Goal: Task Accomplishment & Management: Complete application form

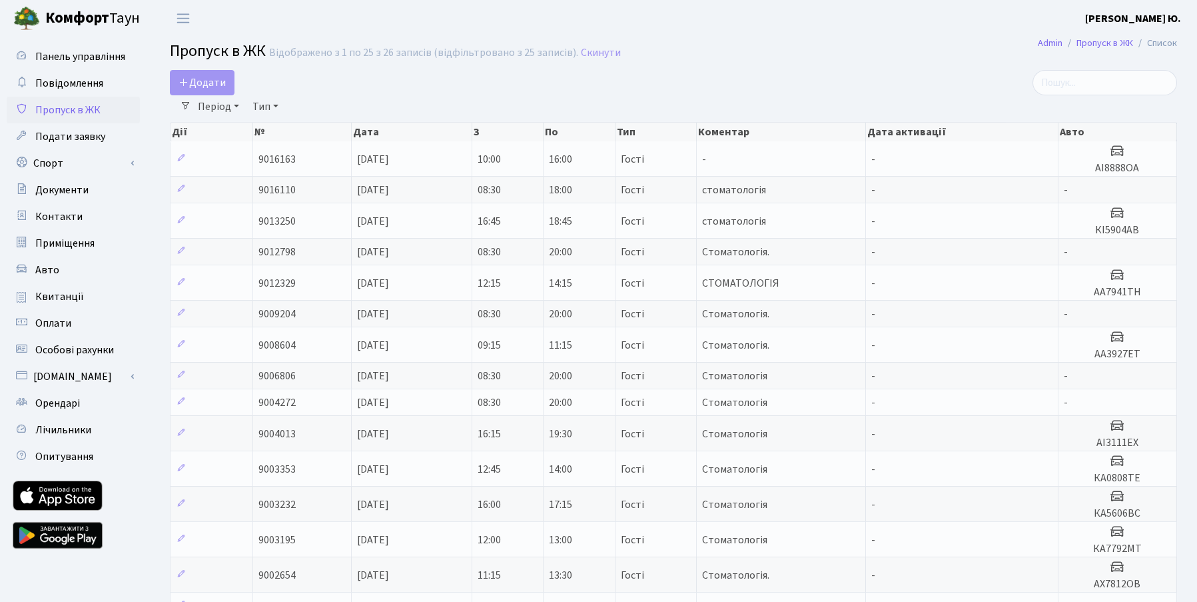
select select "25"
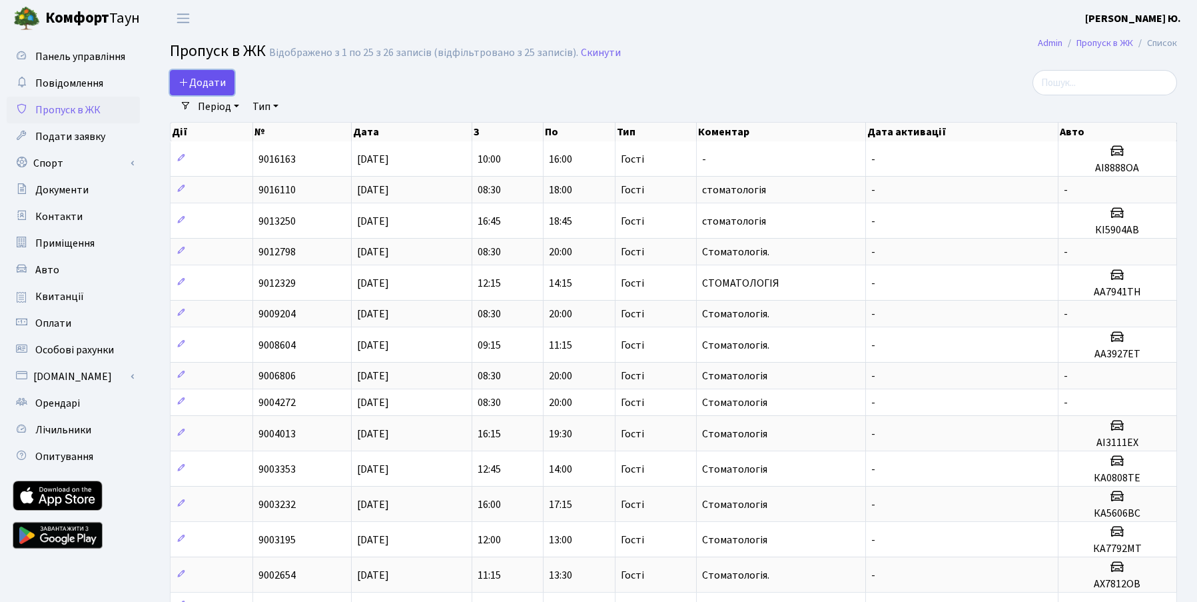
click at [213, 81] on span "Додати" at bounding box center [202, 82] width 47 height 15
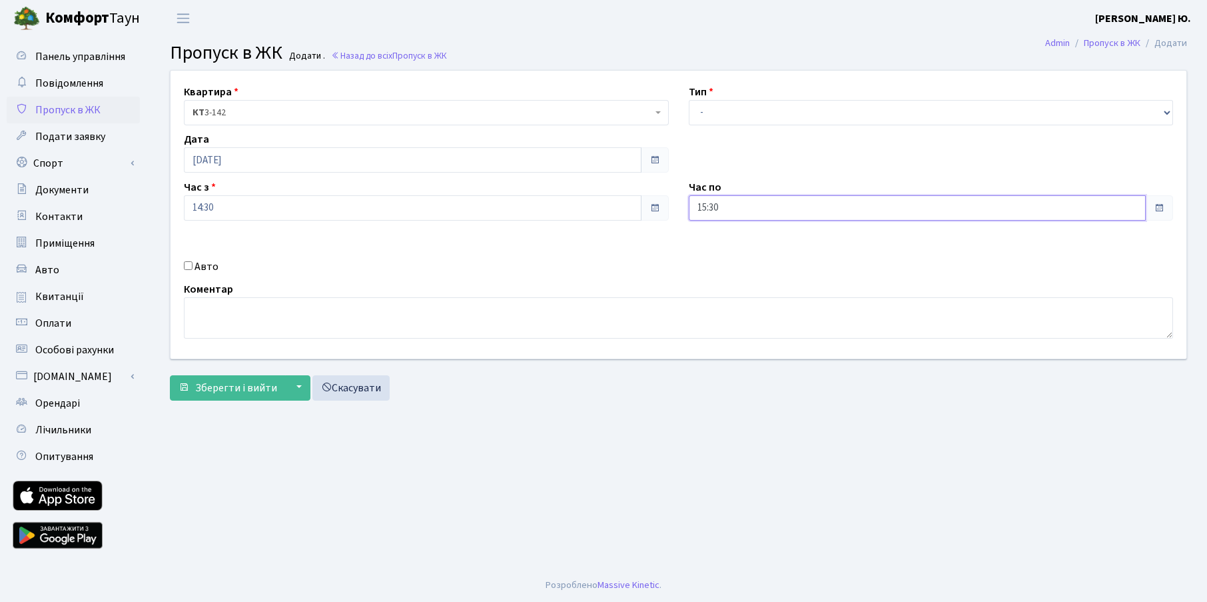
click at [748, 209] on input "15:30" at bounding box center [918, 207] width 458 height 25
click at [730, 256] on icon at bounding box center [726, 254] width 36 height 36
type input "17:30"
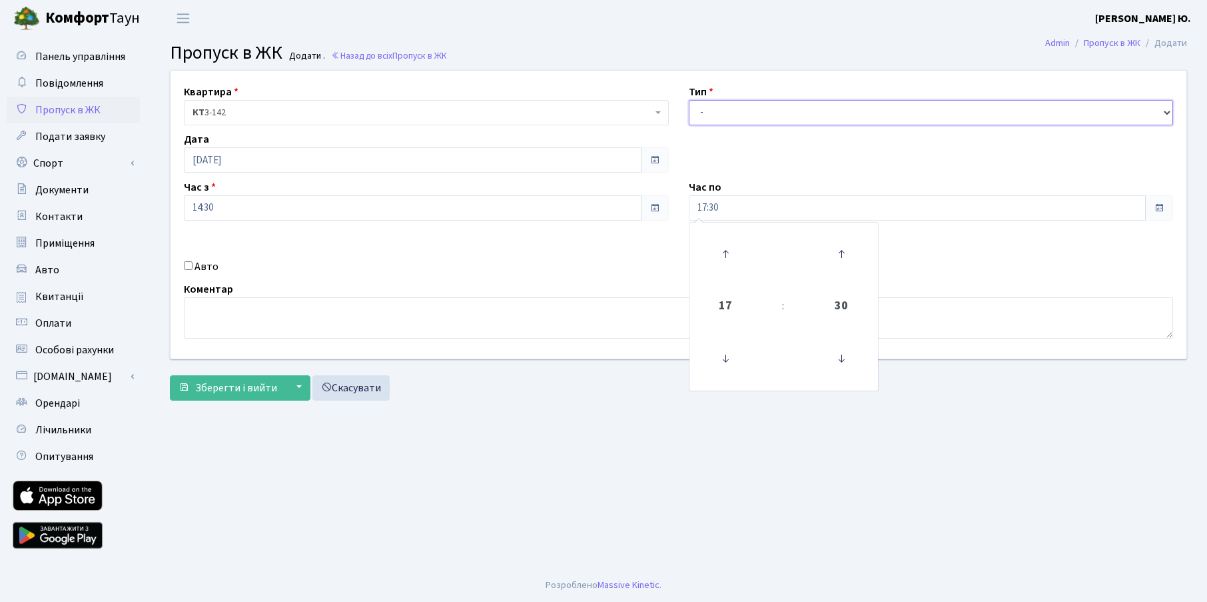
drag, startPoint x: 713, startPoint y: 113, endPoint x: 714, endPoint y: 125, distance: 11.3
click at [713, 113] on select "- Доставка Таксі Гості Сервіс" at bounding box center [931, 112] width 485 height 25
select select "3"
click at [689, 100] on select "- Доставка Таксі Гості Сервіс" at bounding box center [931, 112] width 485 height 25
click at [192, 265] on input "Авто" at bounding box center [188, 265] width 9 height 9
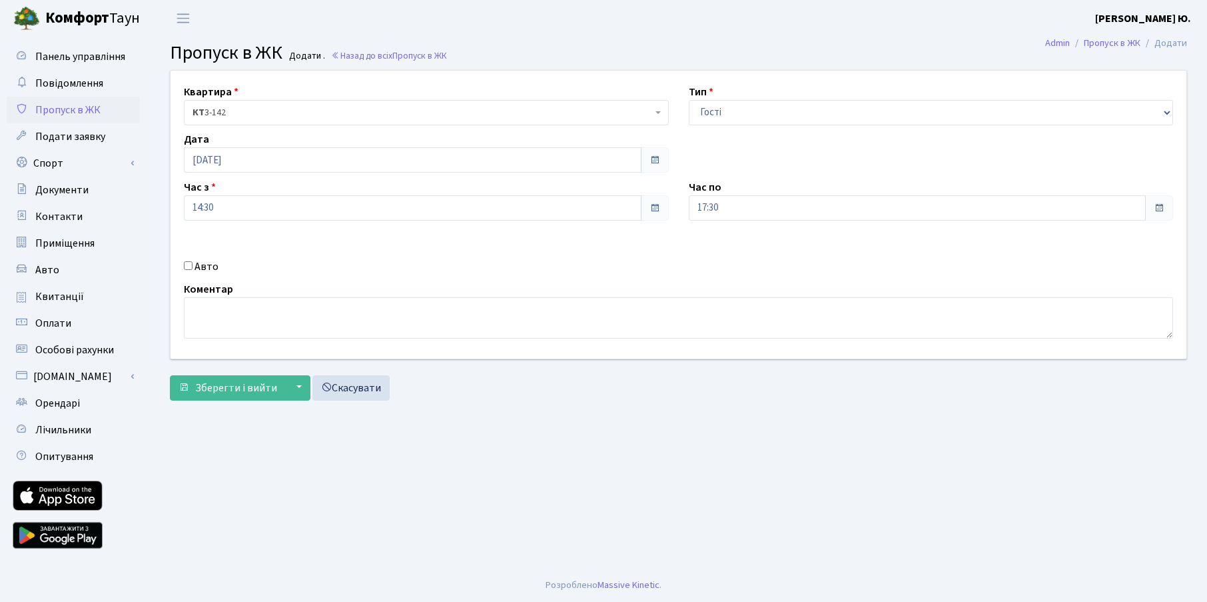
checkbox input "true"
click at [816, 258] on input "КА" at bounding box center [931, 255] width 485 height 25
type input "[PERSON_NAME]"
type input "С"
click at [876, 293] on div "Коментар" at bounding box center [679, 309] width 1010 height 57
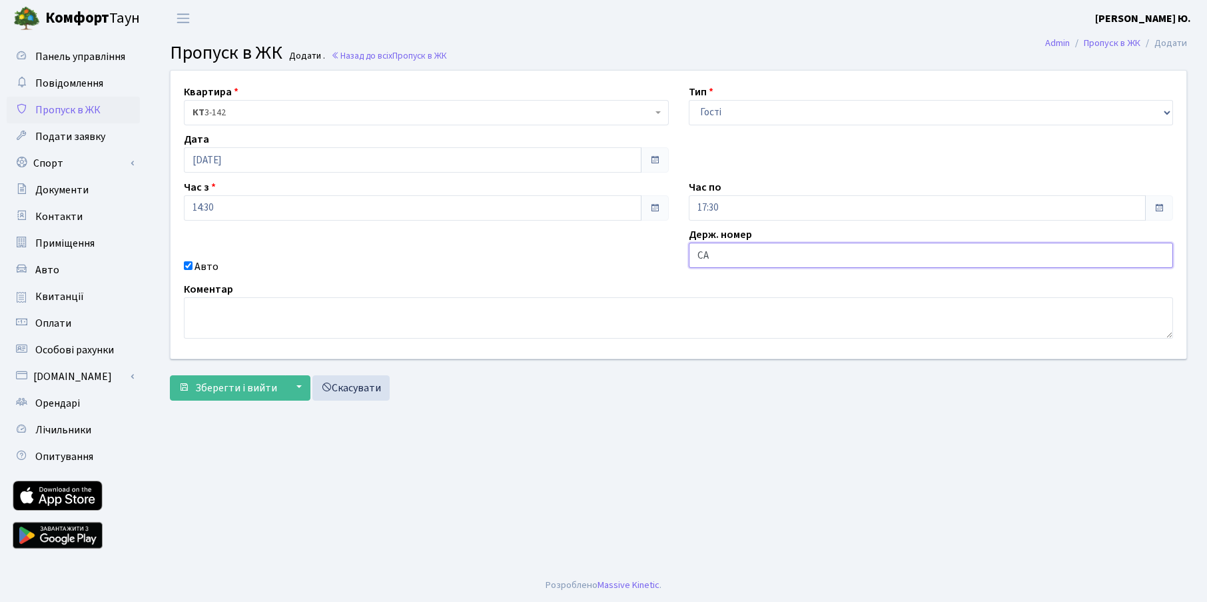
click at [843, 247] on input "СА" at bounding box center [931, 255] width 485 height 25
type input "СА9230СН"
click at [875, 243] on input "СА9230СН" at bounding box center [931, 255] width 485 height 25
click at [260, 384] on span "Зберегти і вийти" at bounding box center [236, 387] width 82 height 15
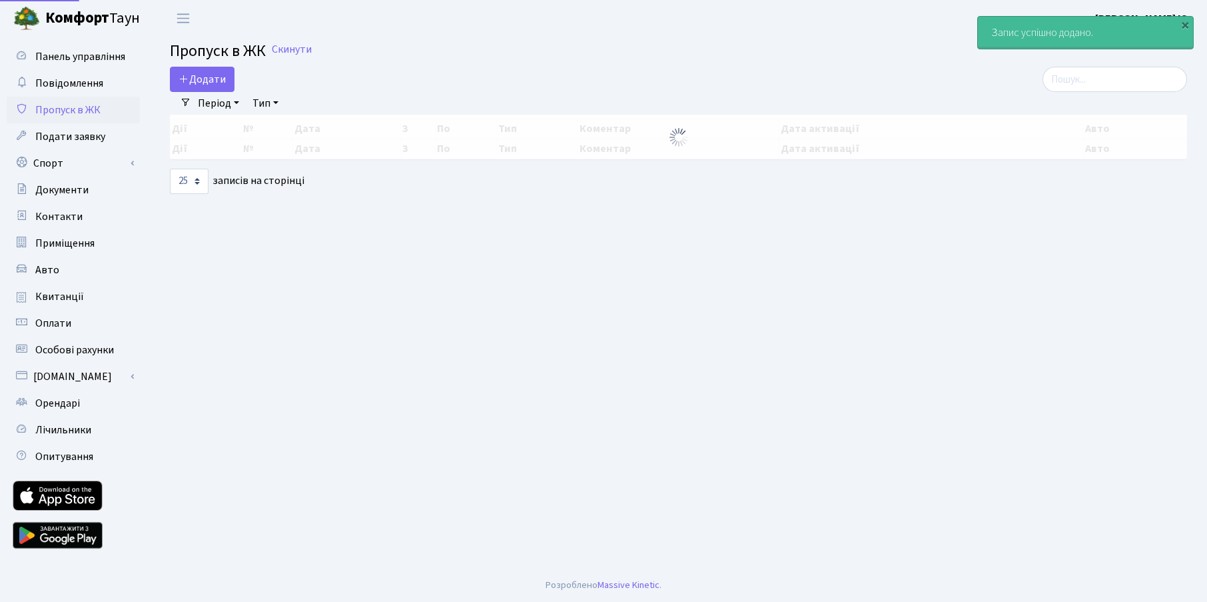
select select "25"
